Goal: Transaction & Acquisition: Purchase product/service

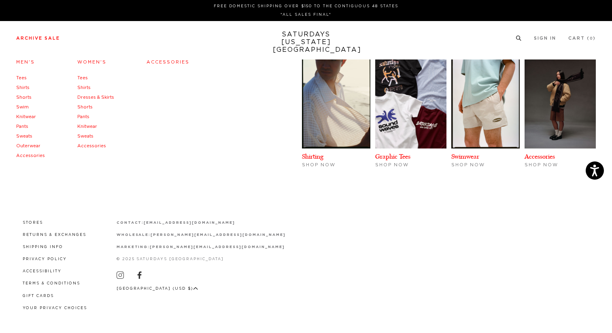
click at [45, 37] on link "Archive Sale" at bounding box center [38, 38] width 44 height 4
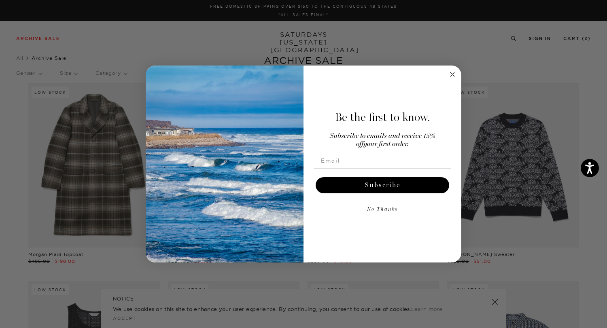
click at [455, 74] on circle "Close dialog" at bounding box center [452, 74] width 9 height 9
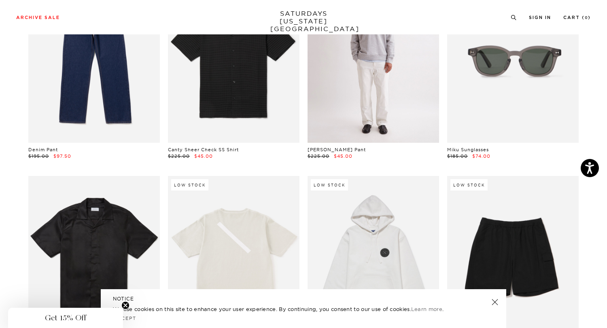
scroll to position [1092, 0]
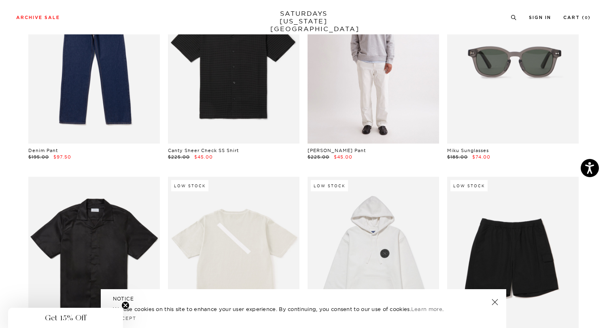
click at [328, 88] on link at bounding box center [374, 61] width 132 height 164
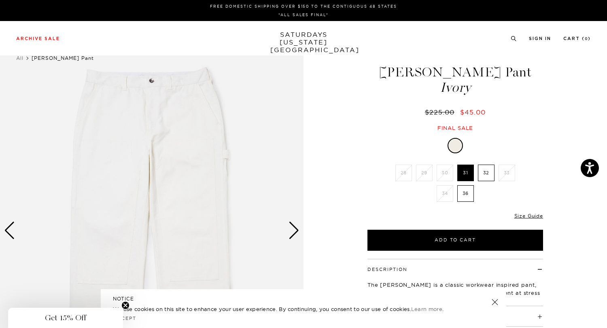
drag, startPoint x: 518, startPoint y: 74, endPoint x: 387, endPoint y: 69, distance: 132.1
click at [387, 69] on h1 "Morris Carpenter Pant Ivory" at bounding box center [455, 80] width 178 height 29
click at [511, 76] on h1 "Morris Carpenter Pant Ivory" at bounding box center [455, 80] width 178 height 29
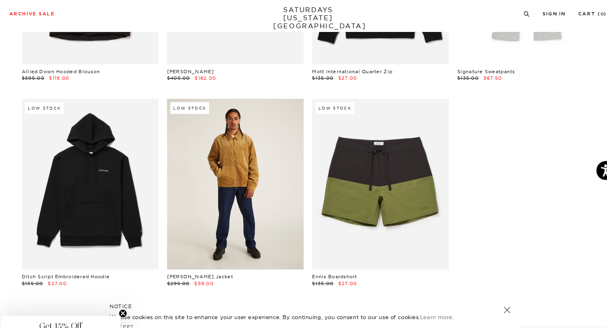
scroll to position [11457, 0]
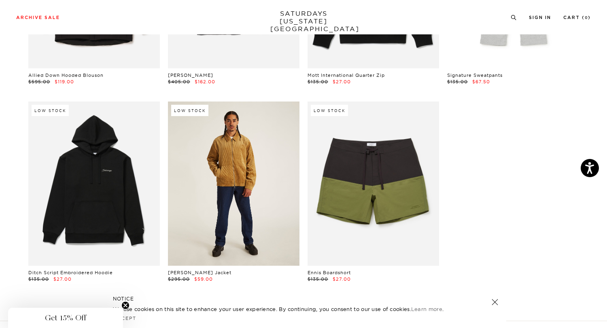
click at [227, 168] on link at bounding box center [234, 184] width 132 height 164
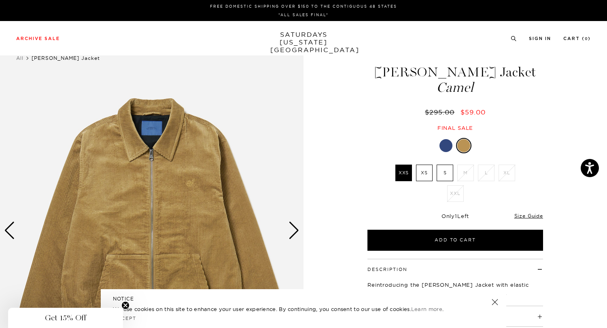
click at [450, 142] on div at bounding box center [446, 145] width 13 height 13
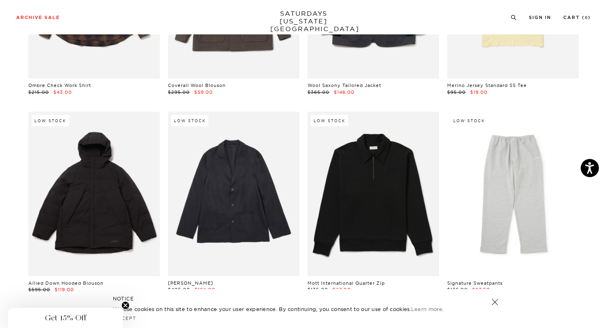
scroll to position [11239, 0]
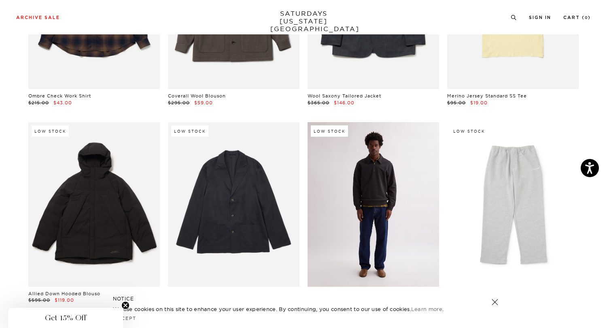
click at [397, 223] on link at bounding box center [374, 204] width 132 height 164
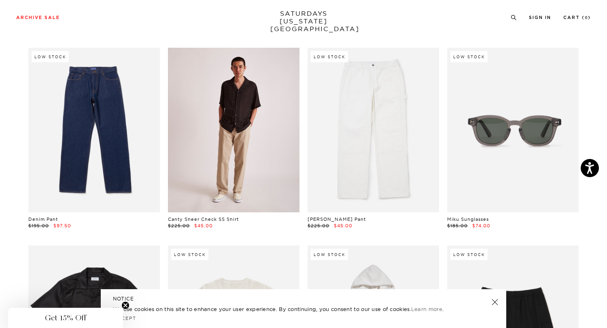
scroll to position [1040, 0]
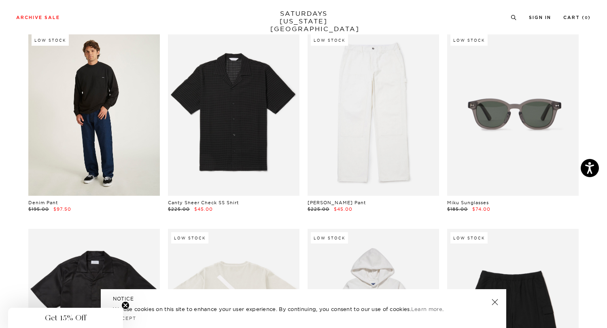
click at [98, 127] on link at bounding box center [94, 113] width 132 height 164
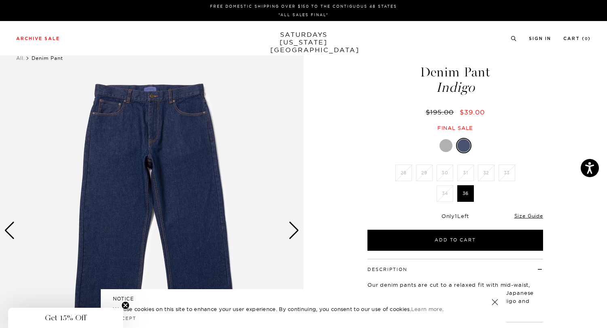
click at [295, 228] on div "Next slide" at bounding box center [294, 231] width 11 height 18
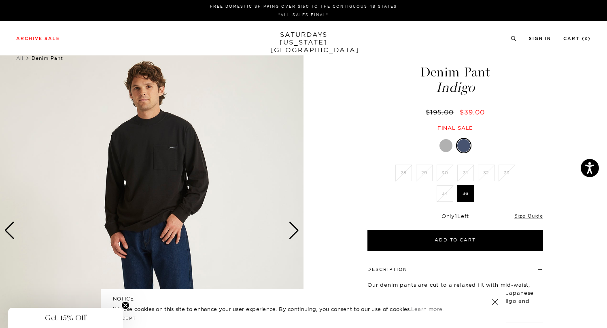
click at [300, 232] on img at bounding box center [152, 231] width 304 height 380
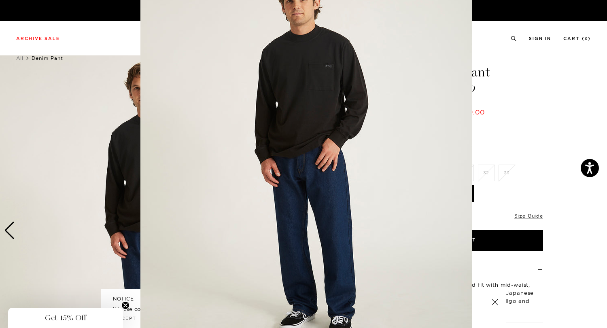
scroll to position [51, 0]
click at [380, 212] on img at bounding box center [305, 156] width 331 height 414
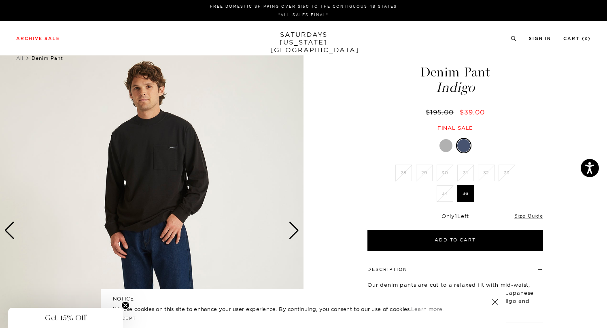
click at [296, 227] on div "Next slide" at bounding box center [294, 231] width 11 height 18
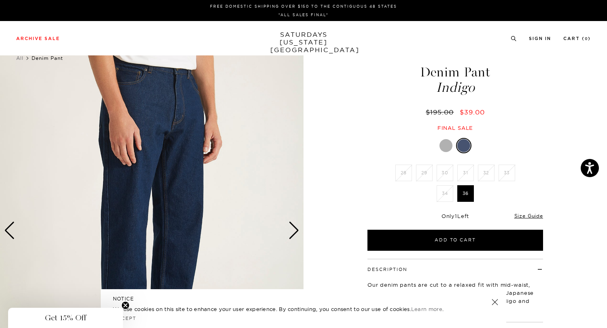
click at [296, 227] on div "Next slide" at bounding box center [294, 231] width 11 height 18
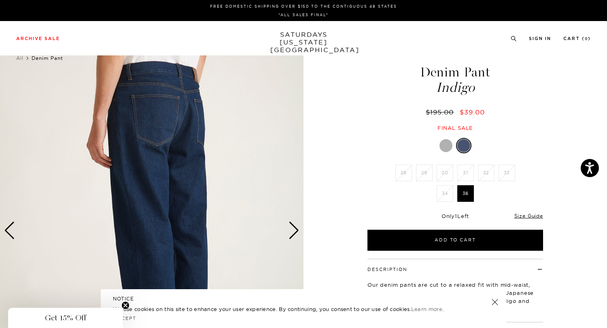
click at [296, 227] on div "Next slide" at bounding box center [294, 231] width 11 height 18
